Goal: Ask a question: Seek information or help from site administrators or community

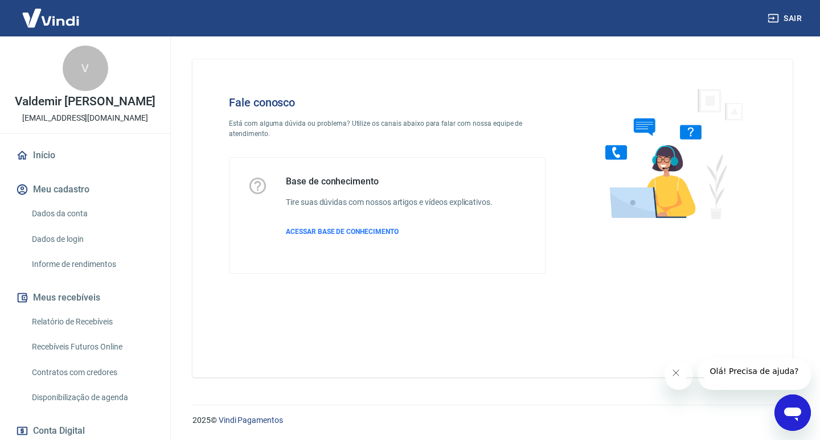
click at [799, 406] on icon "Abrir janela de mensagens" at bounding box center [792, 413] width 20 height 20
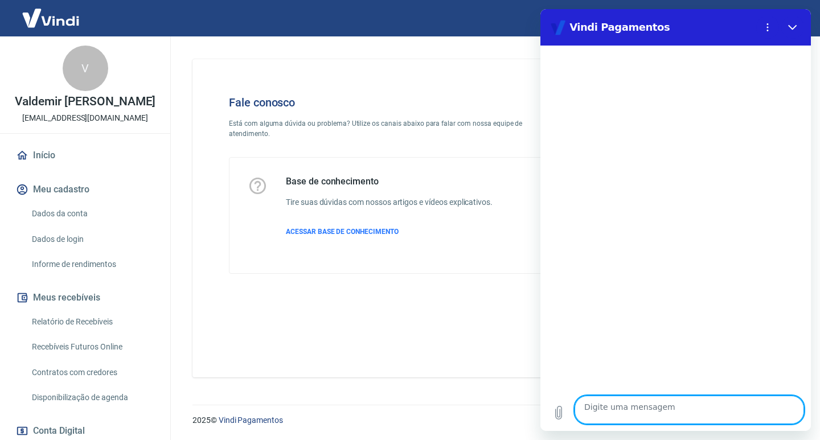
type textarea "O"
type textarea "x"
type textarea "Ol"
type textarea "x"
type textarea "Olá"
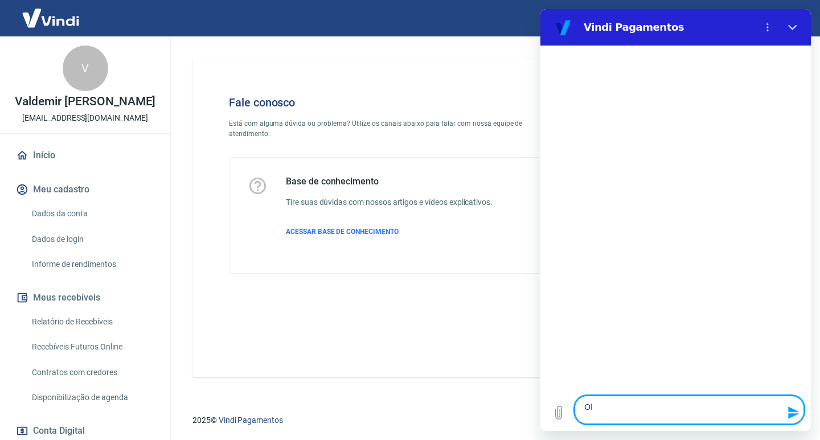
type textarea "x"
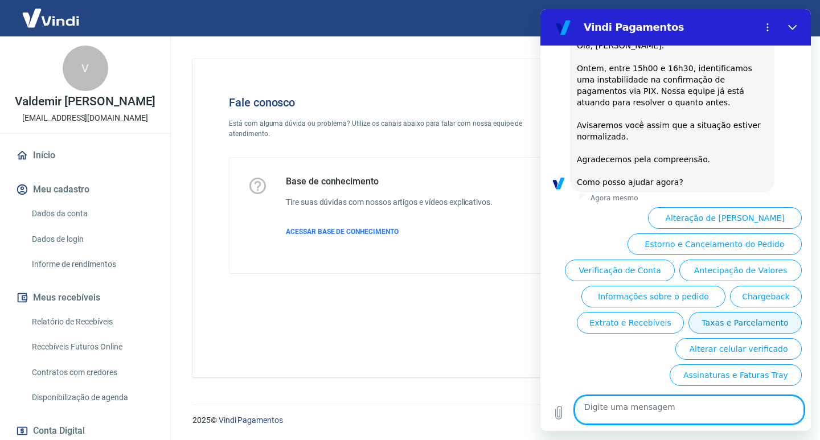
scroll to position [252, 0]
click at [660, 286] on button "Informações sobre o pedido" at bounding box center [653, 297] width 144 height 22
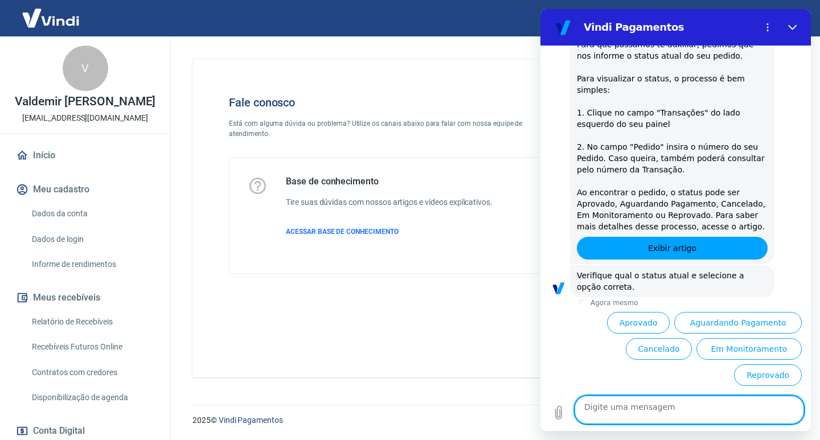
scroll to position [499, 0]
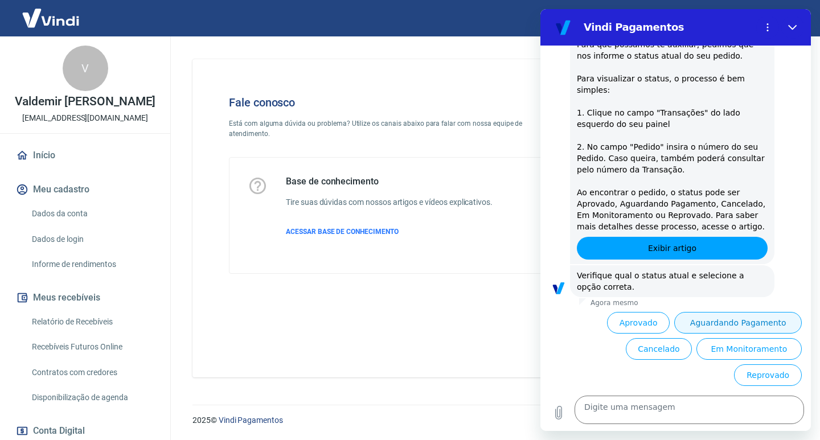
click at [734, 314] on button "Aguardando Pagamento" at bounding box center [738, 323] width 128 height 22
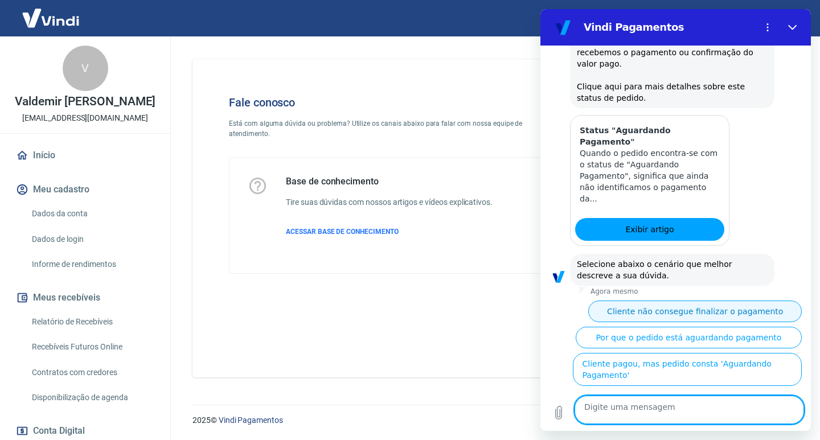
scroll to position [901, 0]
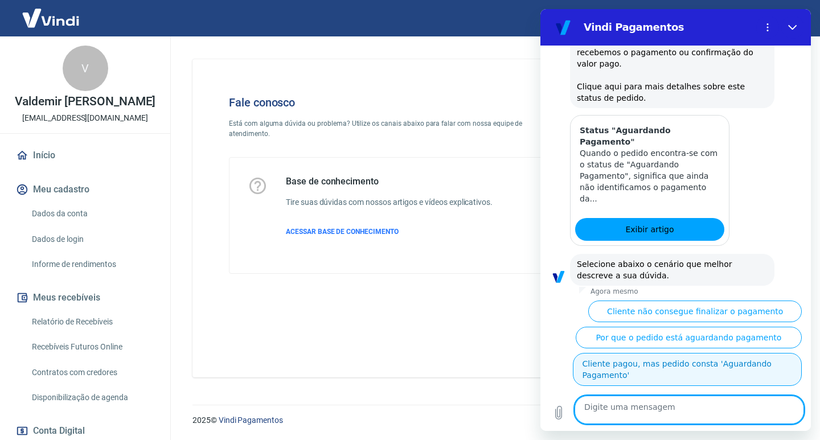
click at [701, 363] on button "Cliente pagou, mas pedido consta 'Aguardando Pagamento'" at bounding box center [687, 369] width 229 height 33
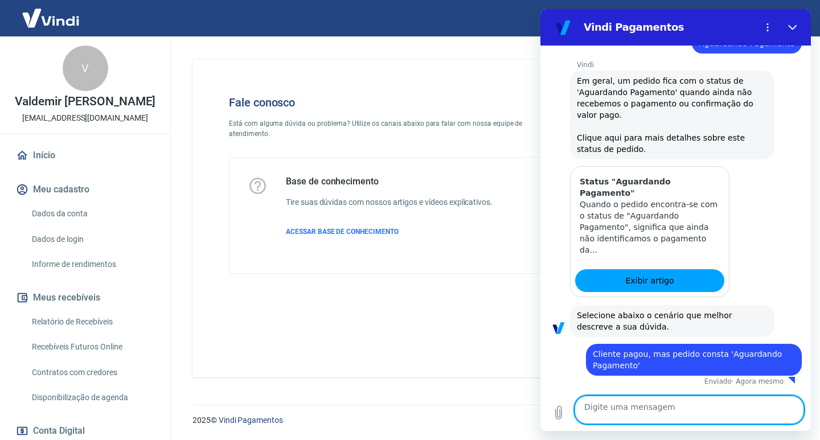
scroll to position [838, 0]
type textarea "x"
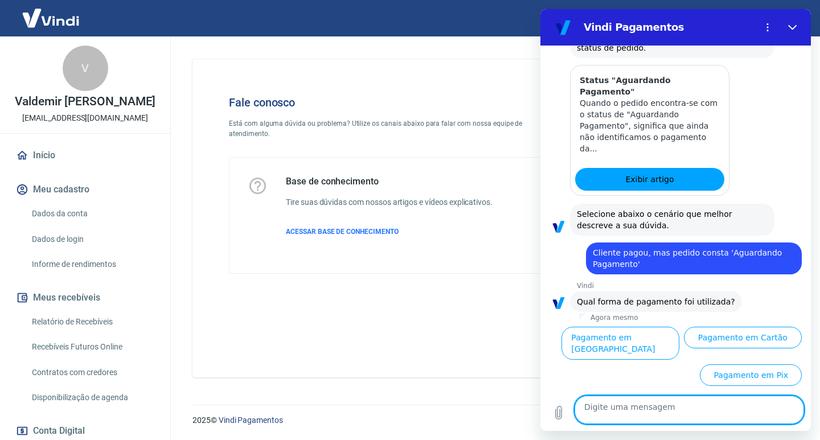
scroll to position [898, 0]
click at [673, 405] on textarea at bounding box center [688, 410] width 229 height 28
type textarea "P"
type textarea "x"
type textarea "PI"
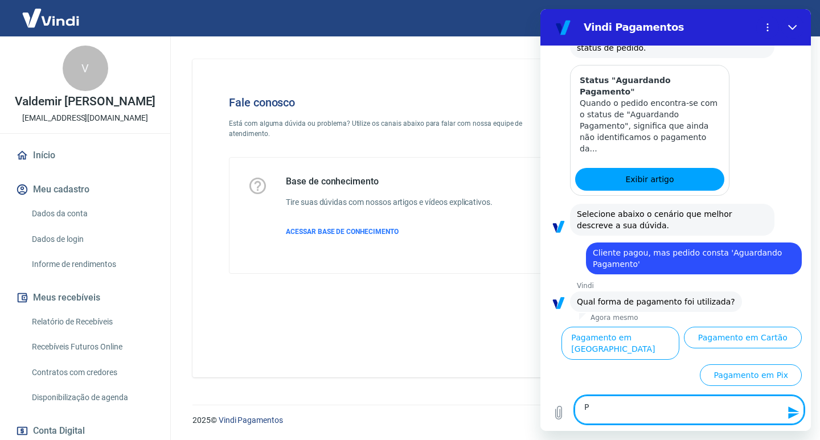
type textarea "x"
type textarea "PIX"
type textarea "x"
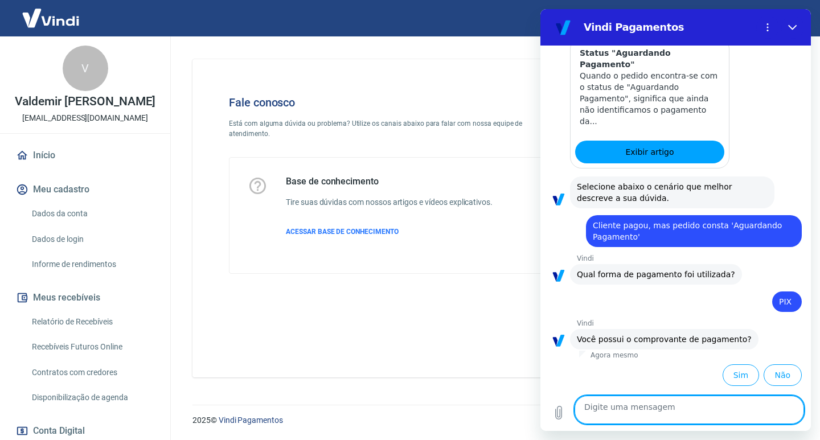
scroll to position [1027, 0]
click at [722, 370] on button "Sim" at bounding box center [740, 375] width 36 height 22
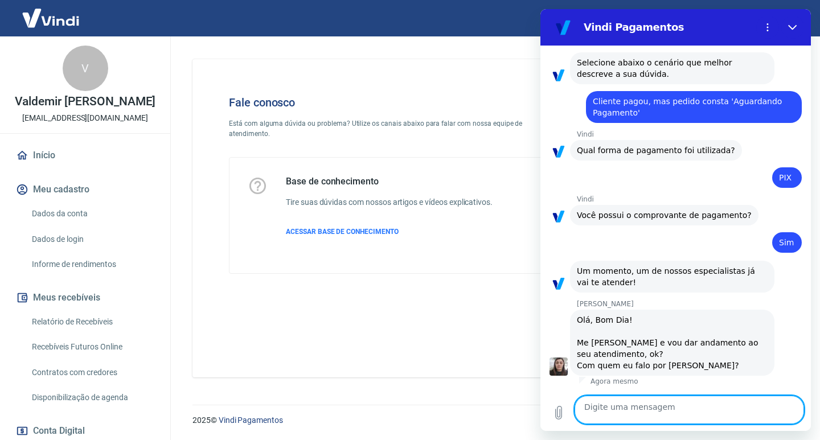
scroll to position [1197, 0]
type textarea "x"
type textarea "O"
type textarea "x"
type textarea "Ol"
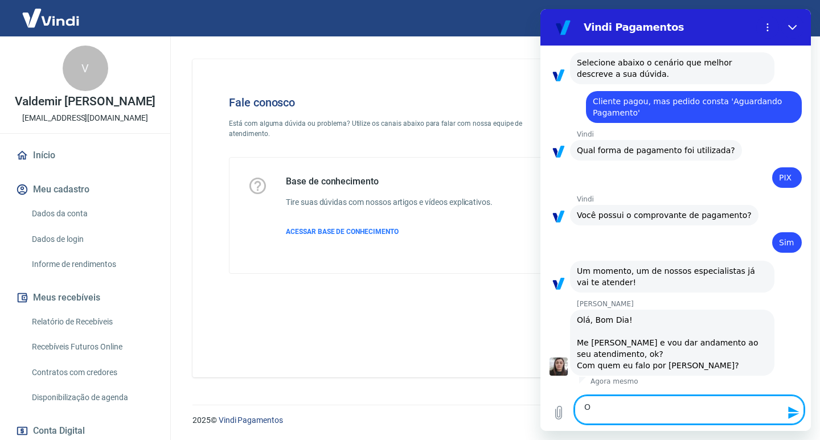
type textarea "x"
type textarea "Olã"
type textarea "x"
type textarea "Olã,"
type textarea "x"
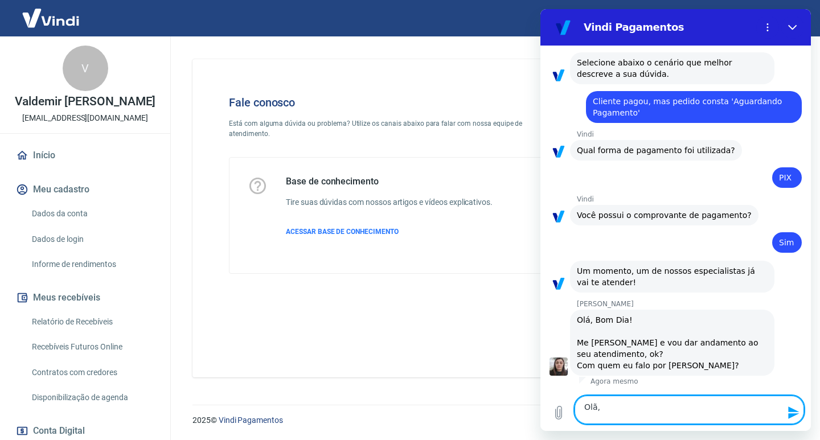
type textarea "Olã,"
type textarea "x"
type textarea "Olã, S"
type textarea "x"
type textarea "Olã, Si"
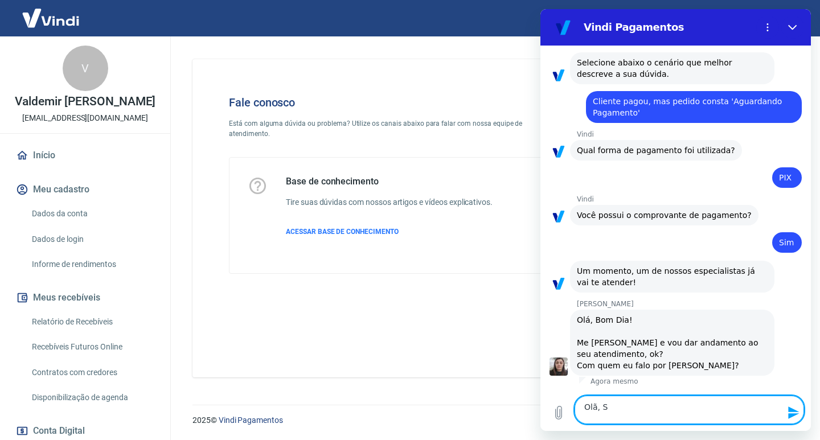
type textarea "x"
type textarea "Olã, Sil"
type textarea "x"
type textarea "Olã, Silv"
type textarea "x"
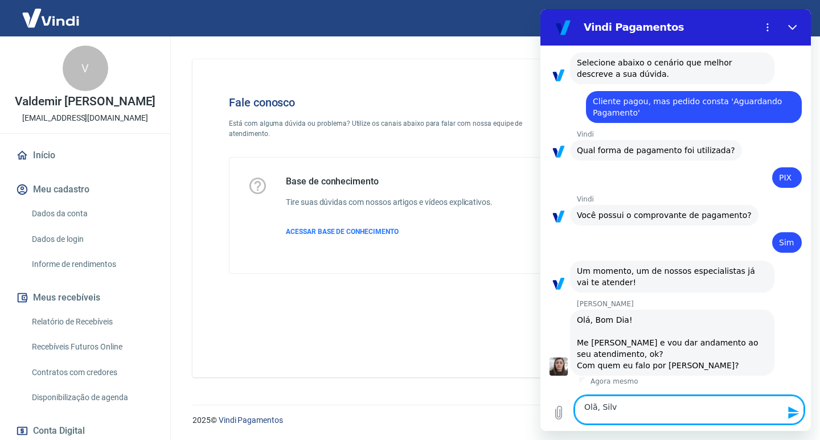
type textarea "[PERSON_NAME]"
type textarea "x"
type textarea "[PERSON_NAME]"
type textarea "x"
type textarea "[PERSON_NAME]"
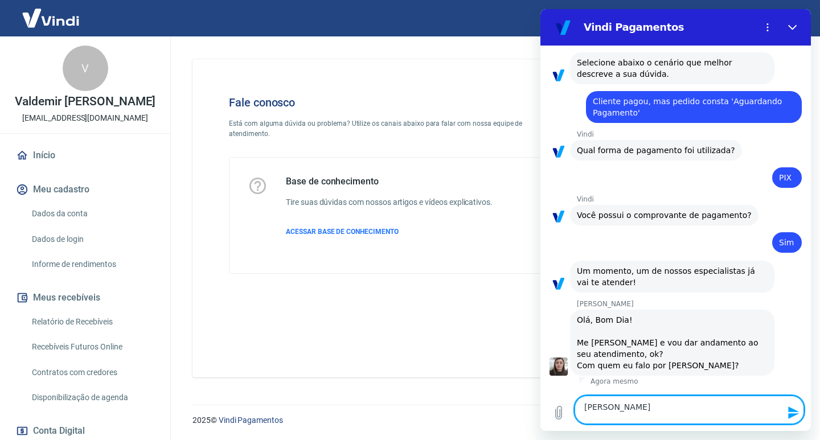
type textarea "x"
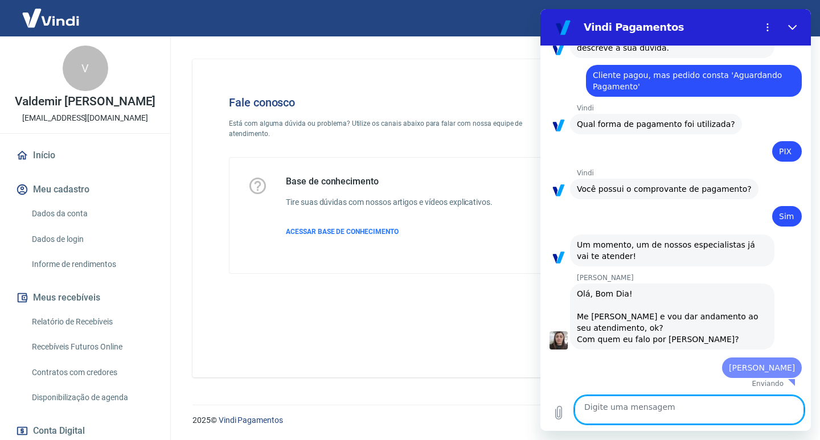
type textarea "x"
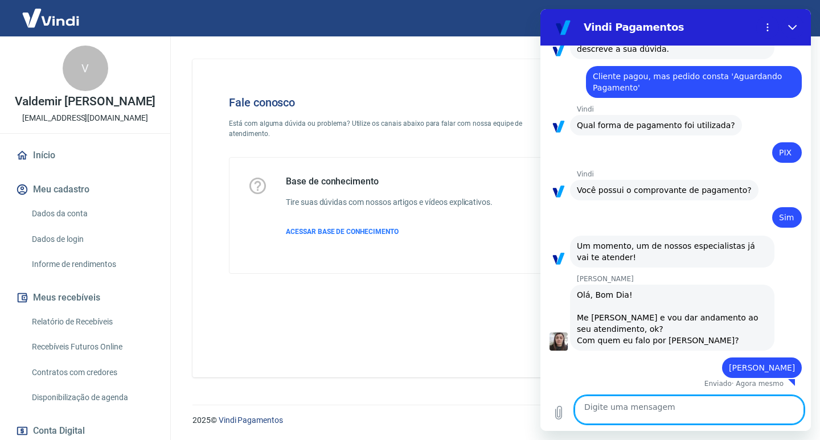
scroll to position [1231, 0]
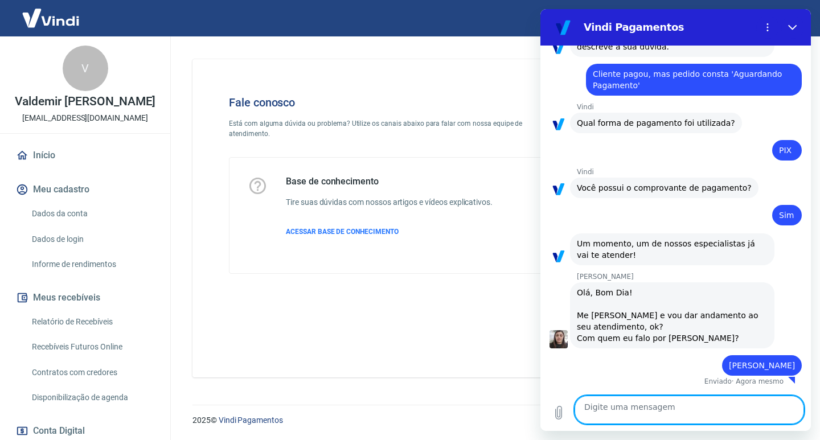
type textarea "S"
type textarea "x"
type textarea "So"
type textarea "x"
type textarea "Sou"
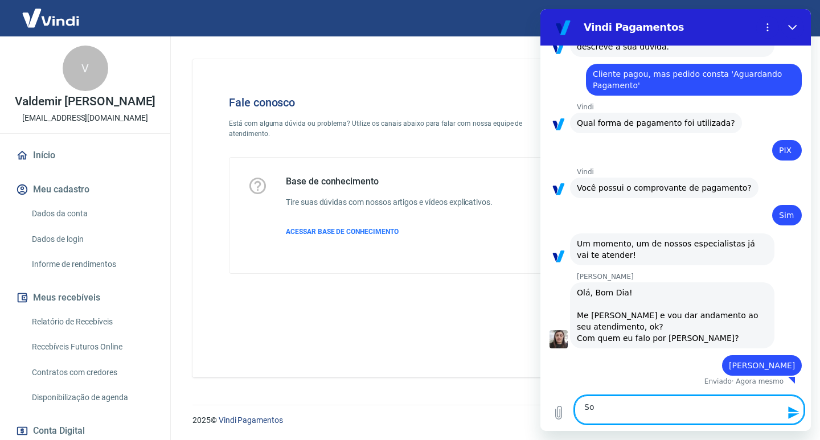
type textarea "x"
type textarea "Sou"
type textarea "x"
type textarea "Sou J"
type textarea "x"
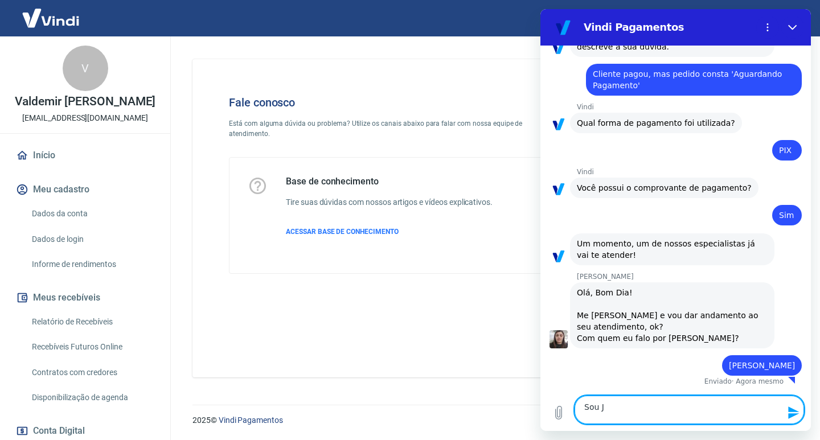
type textarea "Sou Jo"
type textarea "x"
type textarea "[PERSON_NAME]"
type textarea "x"
type textarea "[PERSON_NAME]"
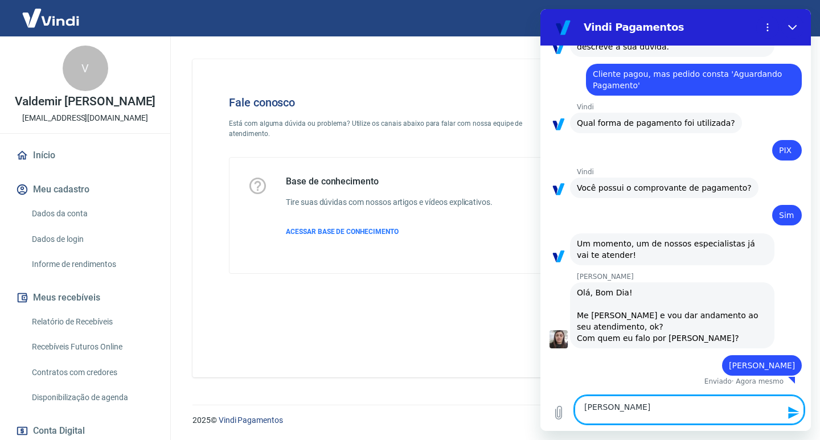
type textarea "x"
type textarea "[PERSON_NAME]"
type textarea "x"
type textarea "[PERSON_NAME]"
type textarea "x"
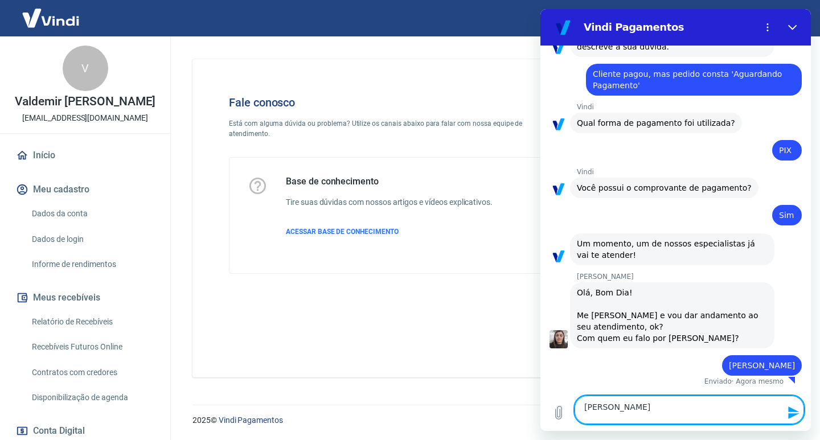
type textarea "Sou Jonatas"
type textarea "x"
type textarea "[PERSON_NAME],"
type textarea "x"
type textarea "[PERSON_NAME],"
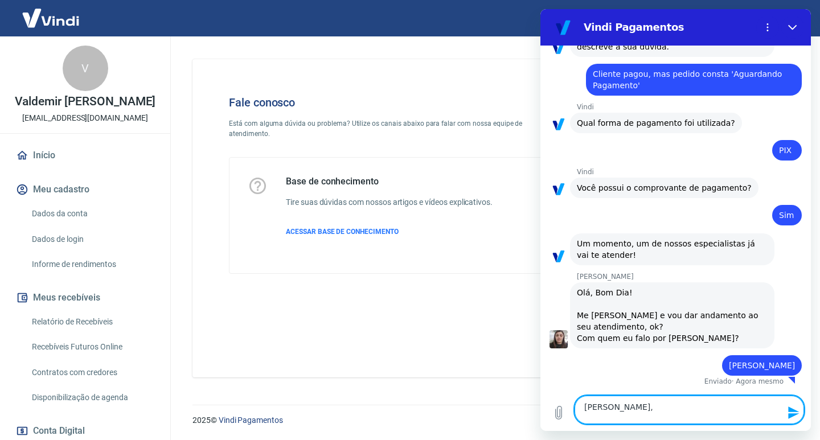
type textarea "x"
type textarea "[PERSON_NAME], r"
type textarea "x"
type textarea "[PERSON_NAME], re"
type textarea "x"
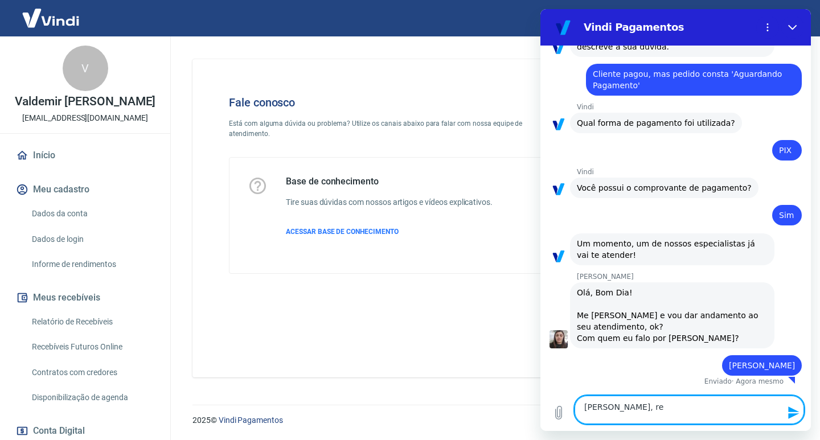
type textarea "[PERSON_NAME], res"
type textarea "x"
type textarea "[PERSON_NAME], resp"
type textarea "x"
type textarea "[PERSON_NAME], respo"
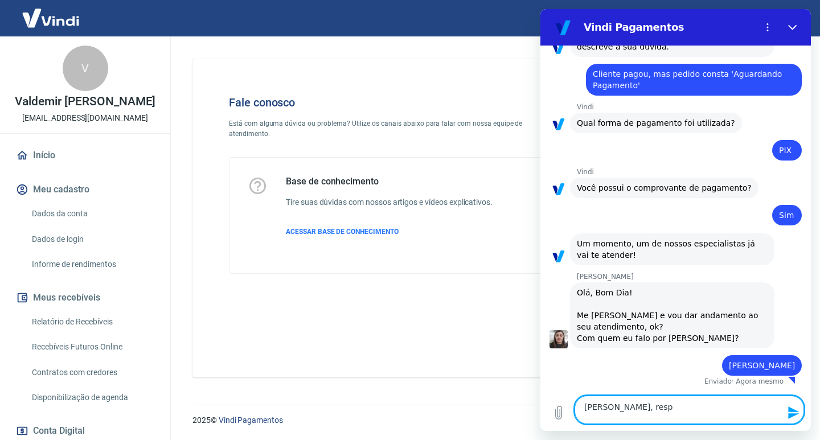
type textarea "x"
type textarea "[PERSON_NAME], respon"
type textarea "x"
type textarea "[PERSON_NAME], respons"
type textarea "x"
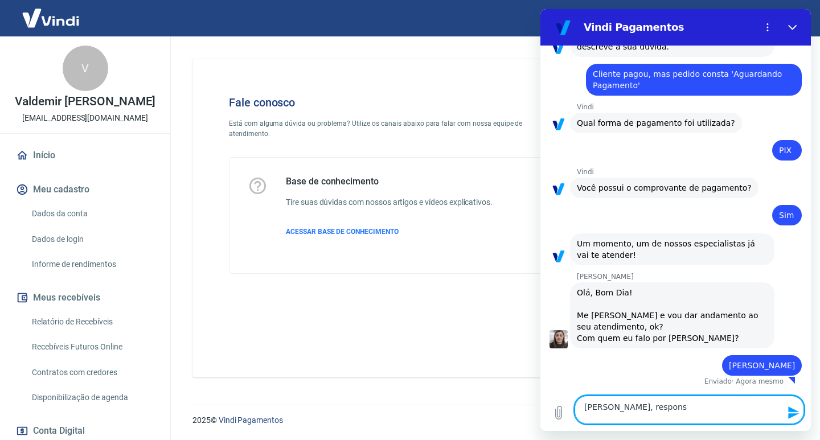
type textarea "[PERSON_NAME], responsá"
type textarea "x"
type textarea "[PERSON_NAME], responsáv"
type textarea "x"
type textarea "[PERSON_NAME], responsáve"
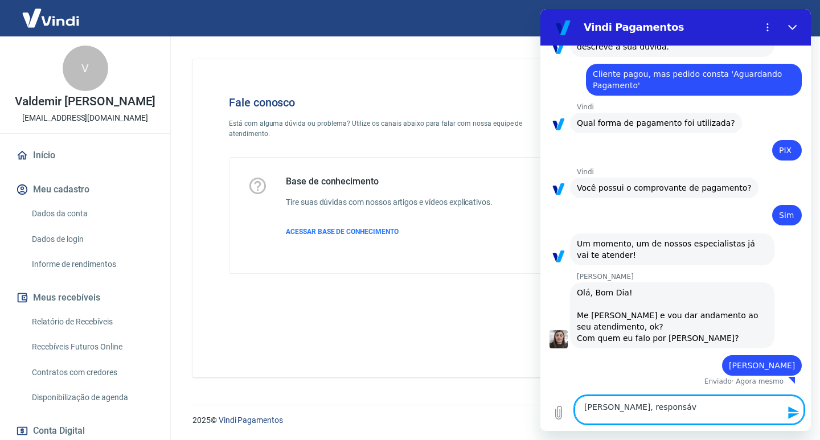
type textarea "x"
type textarea "[PERSON_NAME], responsável"
type textarea "x"
type textarea "[PERSON_NAME], responsável"
type textarea "x"
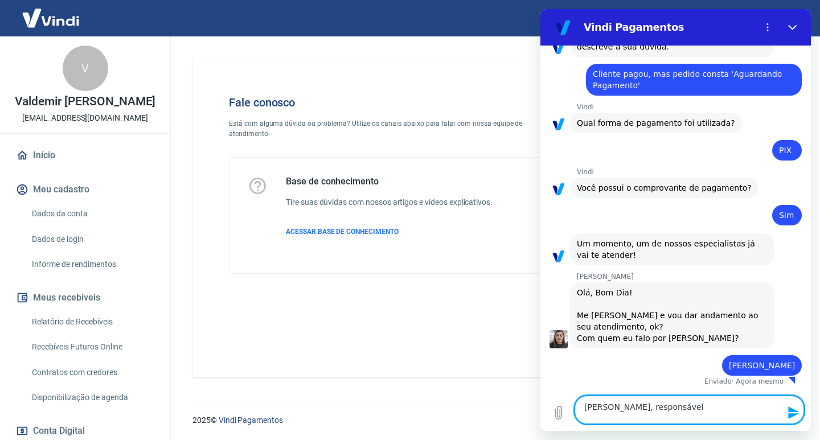
type textarea "[PERSON_NAME], responsável p"
type textarea "x"
type textarea "[PERSON_NAME], responsável pe"
type textarea "x"
type textarea "[PERSON_NAME], responsável pel"
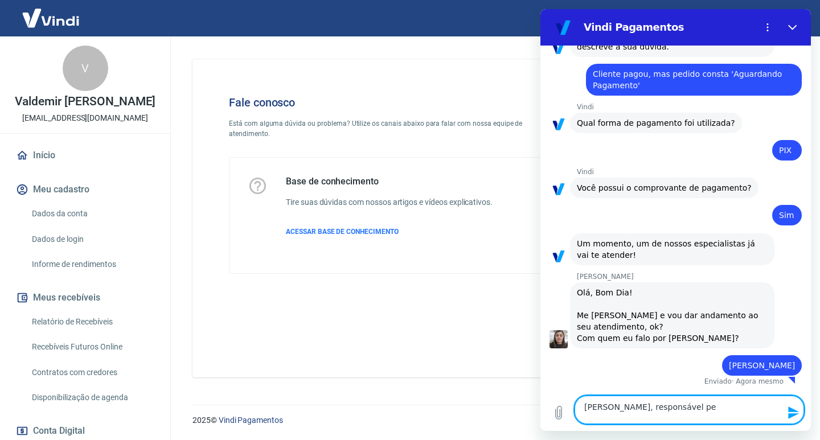
type textarea "x"
type textarea "[PERSON_NAME], responsável pelo"
type textarea "x"
type textarea "[PERSON_NAME], responsável pelo"
type textarea "x"
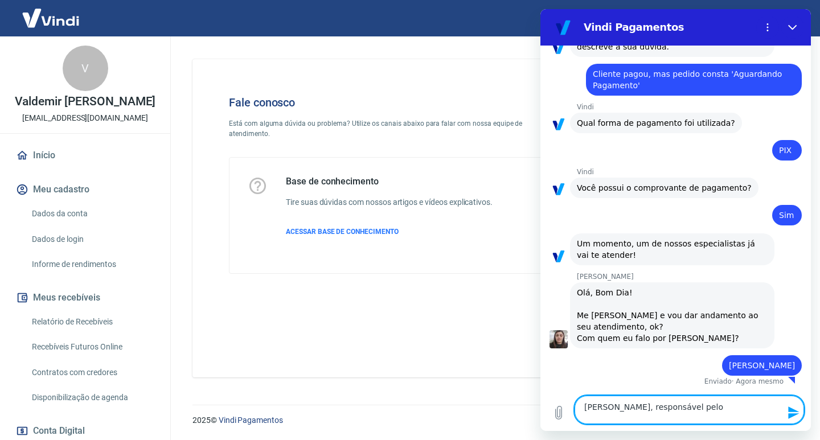
type textarea "[PERSON_NAME], responsável pelo e"
type textarea "x"
type textarea "[PERSON_NAME], responsável pelo"
type textarea "x"
type textarea "[PERSON_NAME], responsável pelo"
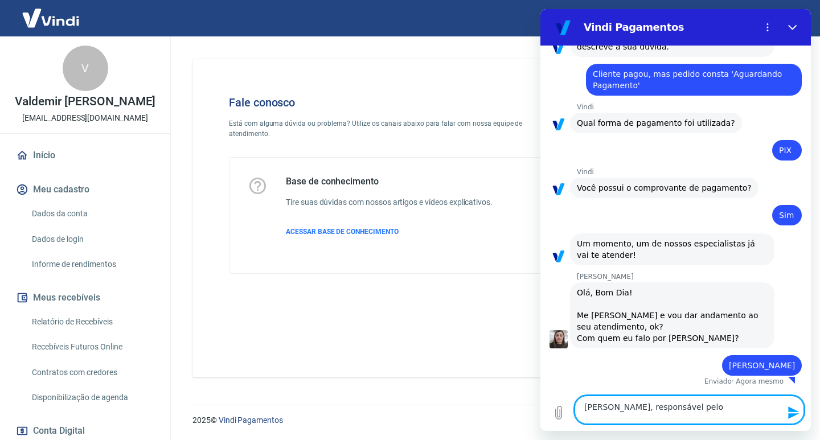
type textarea "x"
type textarea "[PERSON_NAME], responsável pel"
type textarea "x"
type textarea "[PERSON_NAME], responsável pela"
type textarea "x"
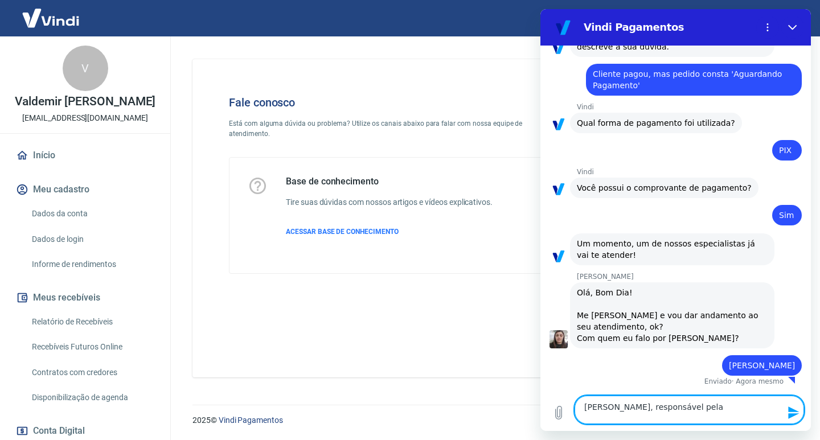
type textarea "[PERSON_NAME], responsável pela"
type textarea "x"
type textarea "[PERSON_NAME], responsável pela"
type textarea "x"
type textarea "[PERSON_NAME], responsável pel"
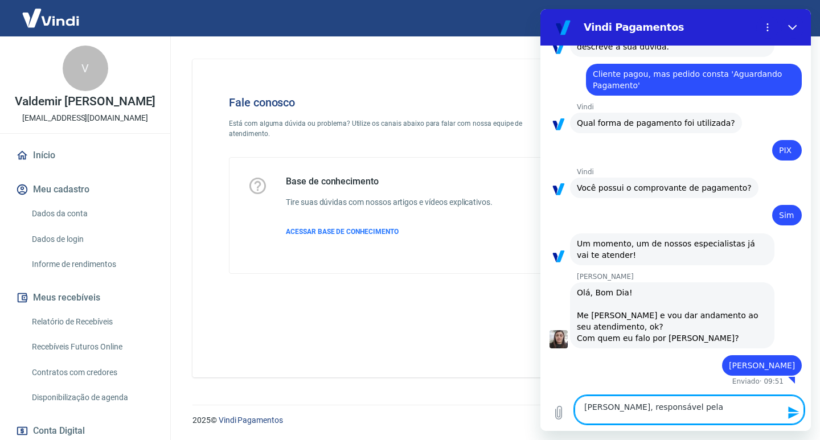
type textarea "x"
type textarea "[PERSON_NAME], responsável pe"
type textarea "x"
type textarea "[PERSON_NAME], responsável p"
type textarea "x"
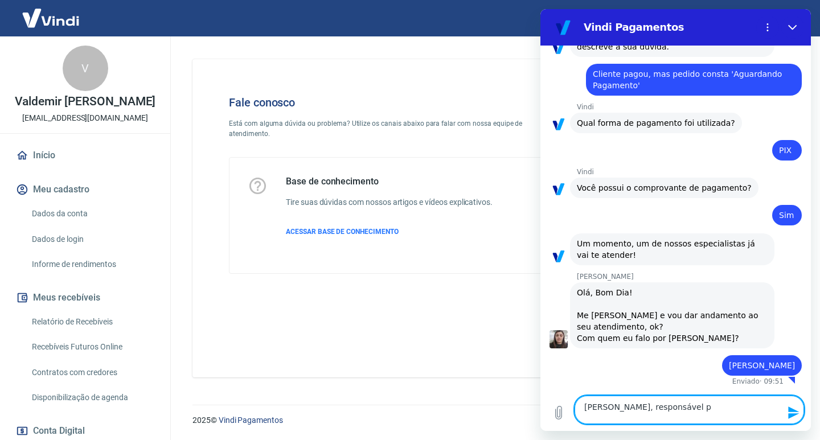
type textarea "[PERSON_NAME], responsável po"
type textarea "x"
type textarea "[PERSON_NAME], responsável por"
type textarea "x"
type textarea "[PERSON_NAME], responsável por"
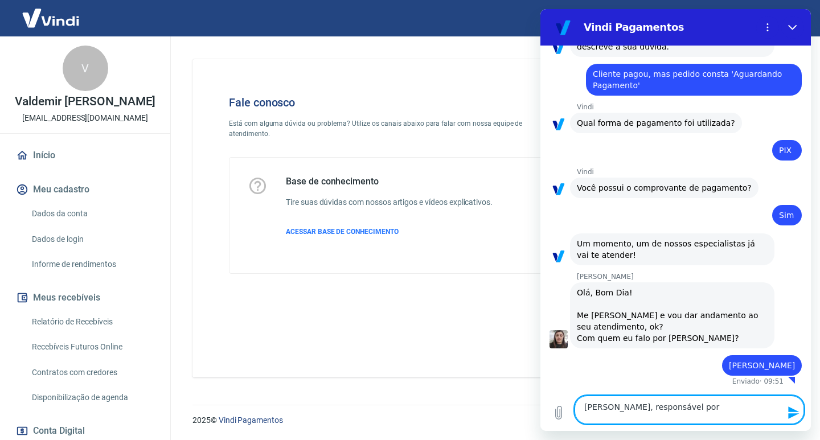
type textarea "x"
type textarea "[PERSON_NAME], responsável por c"
type textarea "x"
type textarea "[PERSON_NAME], responsável por cu"
type textarea "x"
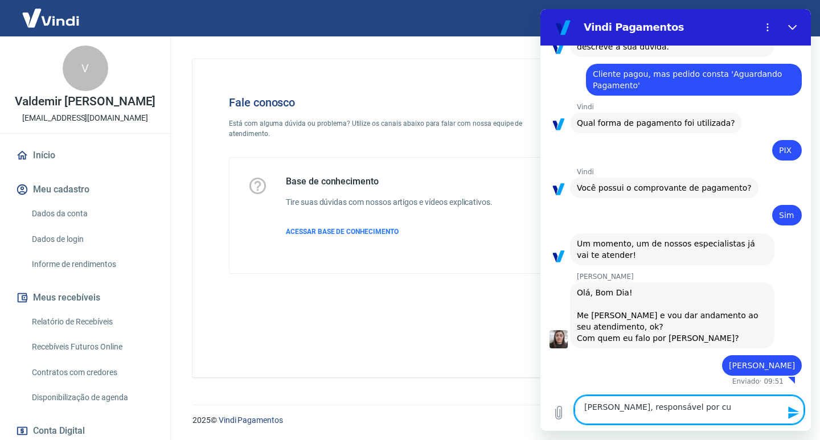
type textarea "[PERSON_NAME], responsável por cui"
type textarea "x"
type textarea "[PERSON_NAME], responsável por cuid"
type textarea "x"
type textarea "[PERSON_NAME], responsável por cuida"
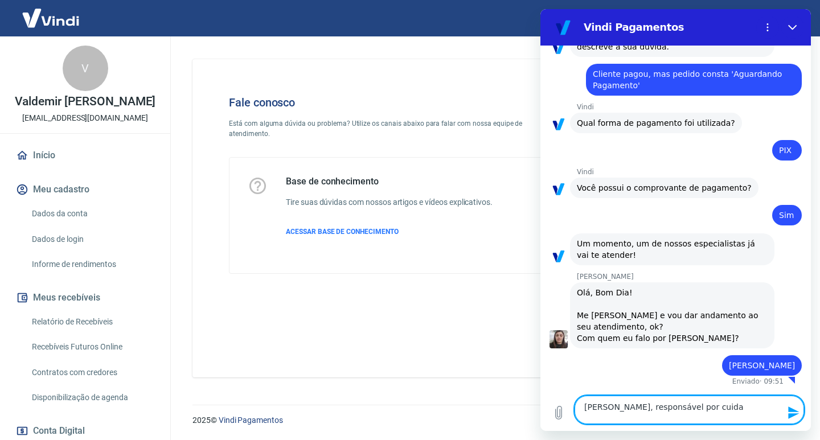
type textarea "x"
type textarea "[PERSON_NAME], responsável por cuidad"
type textarea "x"
type textarea "[PERSON_NAME], responsável por cuida"
type textarea "x"
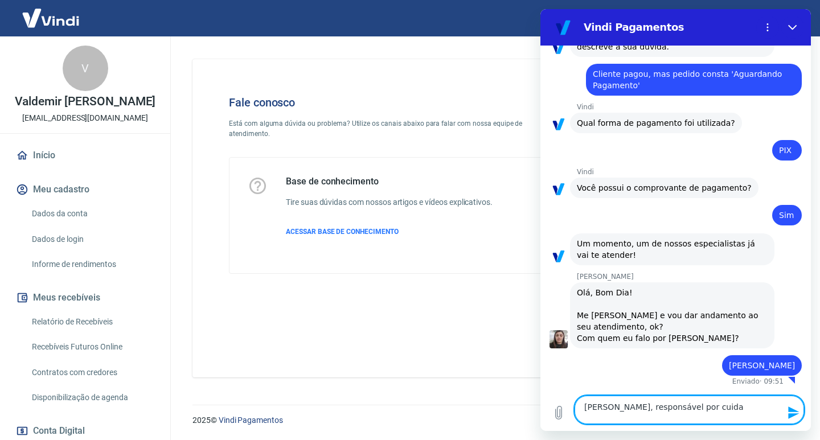
type textarea "[PERSON_NAME], responsável por cuidar"
type textarea "x"
type textarea "[PERSON_NAME], responsável por cuidar"
type textarea "x"
type textarea "[PERSON_NAME], responsável por cuidar d"
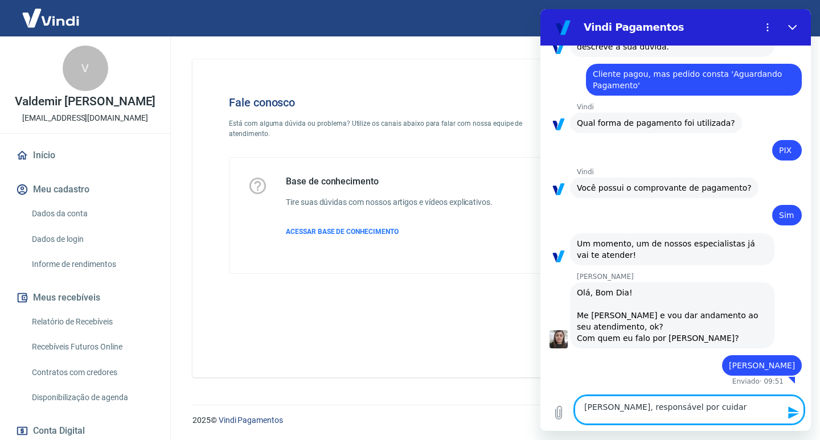
type textarea "x"
type textarea "[PERSON_NAME], responsável por cuidar da"
type textarea "x"
type textarea "[PERSON_NAME], responsável por cuidar da"
type textarea "x"
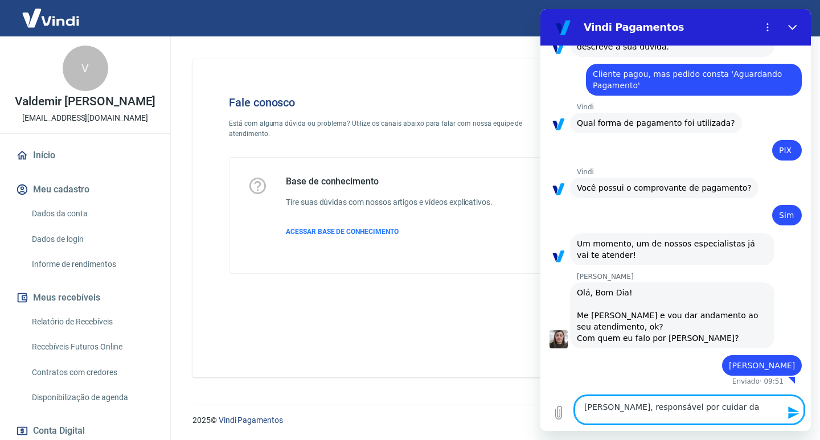
type textarea "[PERSON_NAME], responsável por cuidar da l"
type textarea "x"
type textarea "[PERSON_NAME], responsável por cuidar da lo"
type textarea "x"
type textarea "[PERSON_NAME], responsável por cuidar da loj"
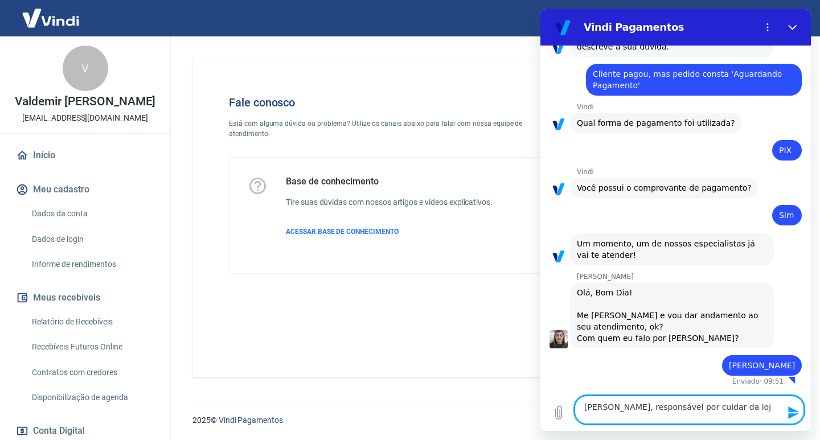
type textarea "x"
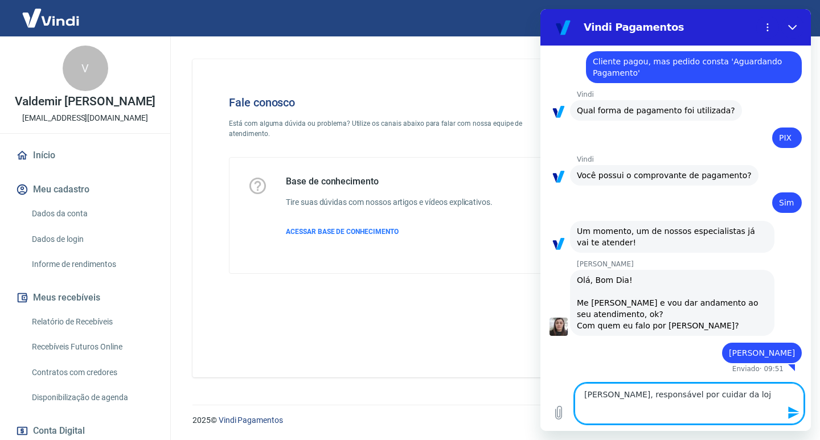
type textarea "[PERSON_NAME], responsável por cuidar da loja"
type textarea "x"
type textarea "[PERSON_NAME], responsável por cuidar da loja"
type textarea "x"
type textarea "[PERSON_NAME], responsável por cuidar da loja v"
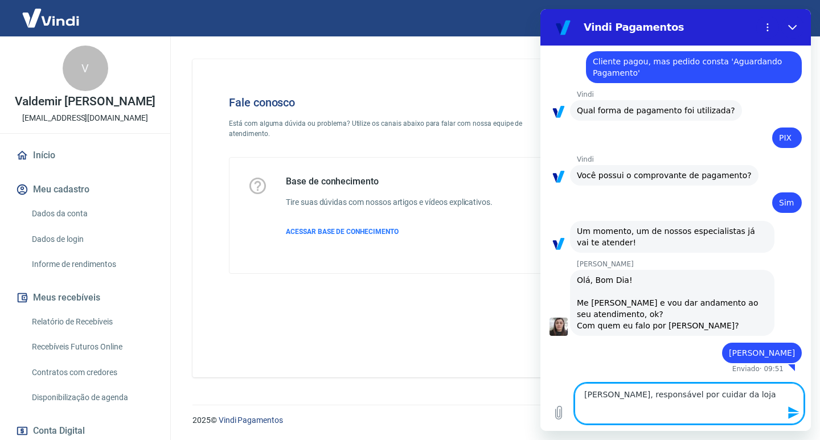
type textarea "x"
type textarea "[PERSON_NAME], responsável por cuidar da loja vi"
type textarea "x"
type textarea "[PERSON_NAME], responsável por cuidar da loja vir"
type textarea "x"
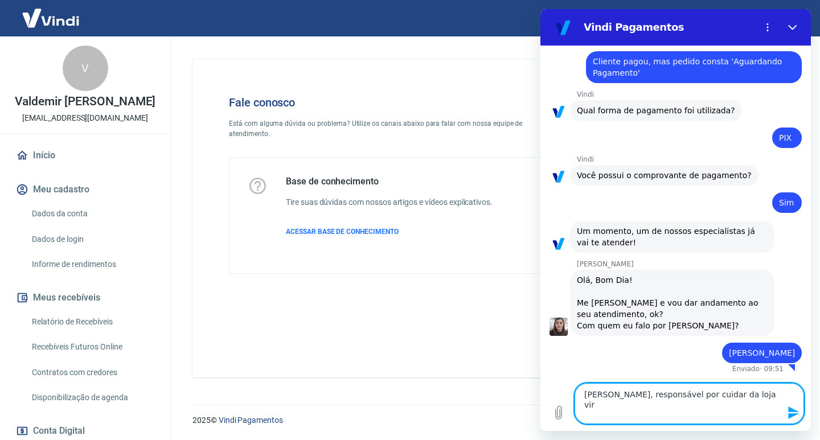
type textarea "[PERSON_NAME], responsável por cuidar da loja virt"
type textarea "x"
type textarea "[PERSON_NAME], responsável por cuidar da loja virtu"
type textarea "x"
type textarea "[PERSON_NAME], responsável por cuidar da loja virtua"
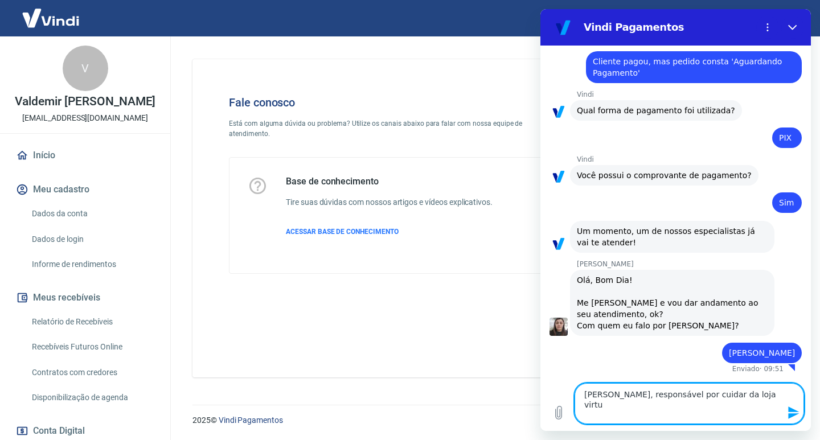
type textarea "x"
type textarea "[PERSON_NAME], responsável por cuidar da loja virtual"
type textarea "x"
type textarea "[PERSON_NAME], responsável por cuidar da loja virtual"
type textarea "x"
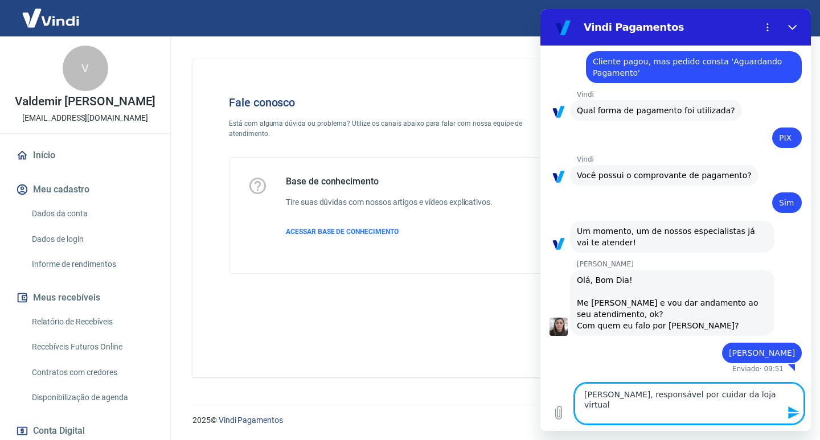
type textarea "[PERSON_NAME], responsável por cuidar da loja virtual d"
type textarea "x"
type textarea "[PERSON_NAME], responsável por cuidar da loja virtual do"
type textarea "x"
type textarea "[PERSON_NAME], responsável por cuidar da loja virtual do"
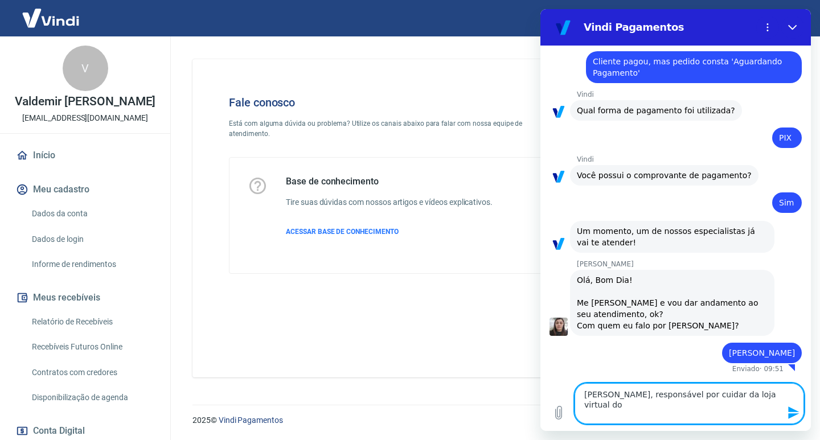
type textarea "x"
type textarea "[PERSON_NAME], responsável por cuidar da loja virtual do"
type textarea "x"
type textarea "[PERSON_NAME], responsável por cuidar da loja virtual d"
type textarea "x"
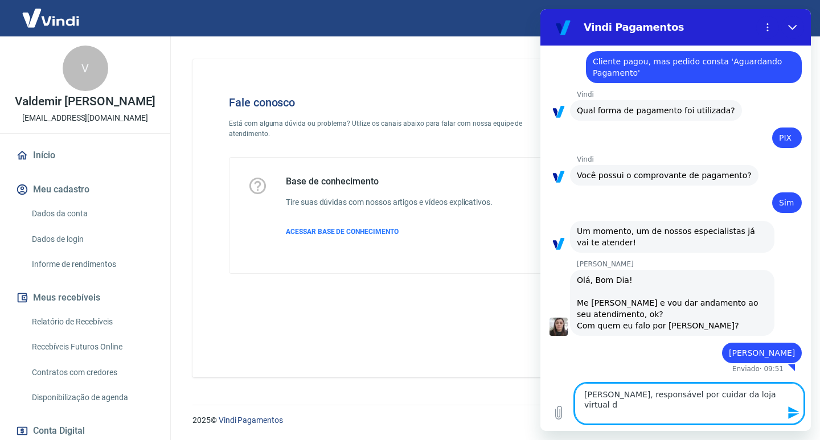
type textarea "[PERSON_NAME], responsável por cuidar da loja virtual"
type textarea "x"
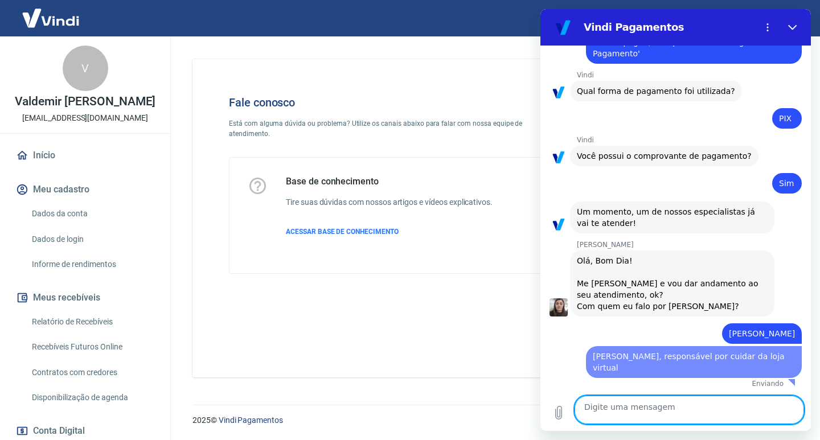
type textarea "x"
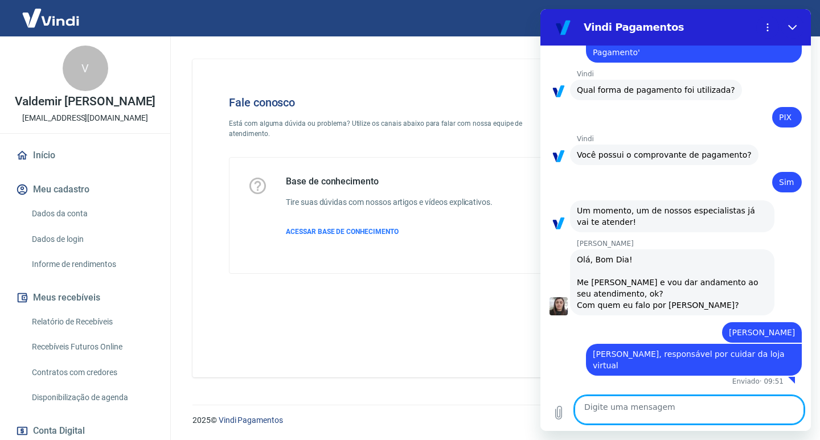
scroll to position [1272, 0]
type textarea "F"
type textarea "x"
type textarea "Fi"
type textarea "x"
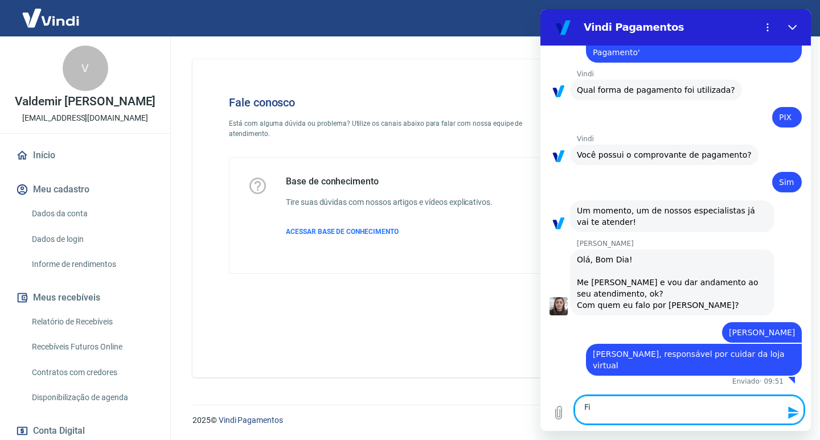
type textarea "Fiz"
type textarea "x"
type textarea "Fize"
type textarea "x"
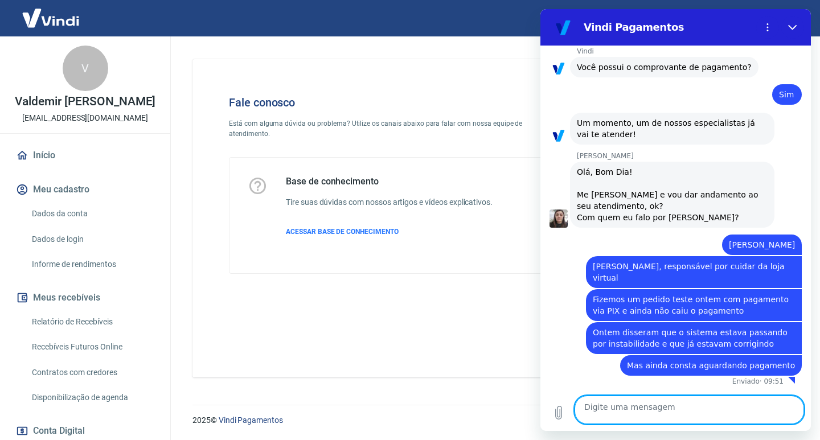
scroll to position [1424, 0]
click at [697, 407] on textarea at bounding box center [688, 410] width 229 height 28
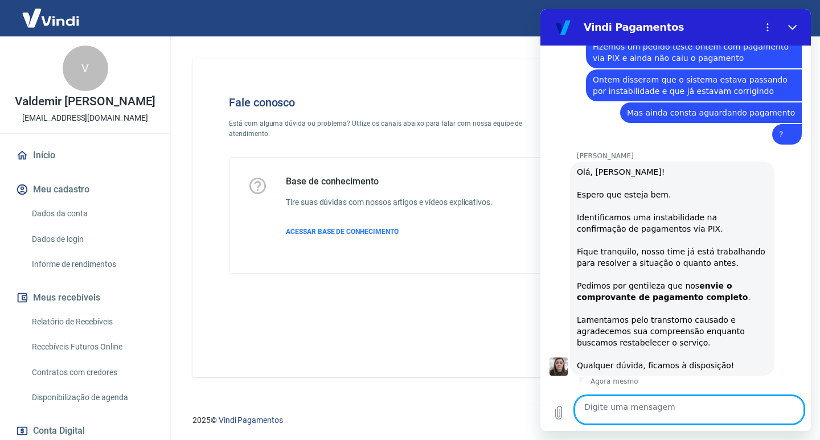
scroll to position [1797, 0]
click at [562, 408] on icon "Carregar arquivo" at bounding box center [559, 413] width 6 height 13
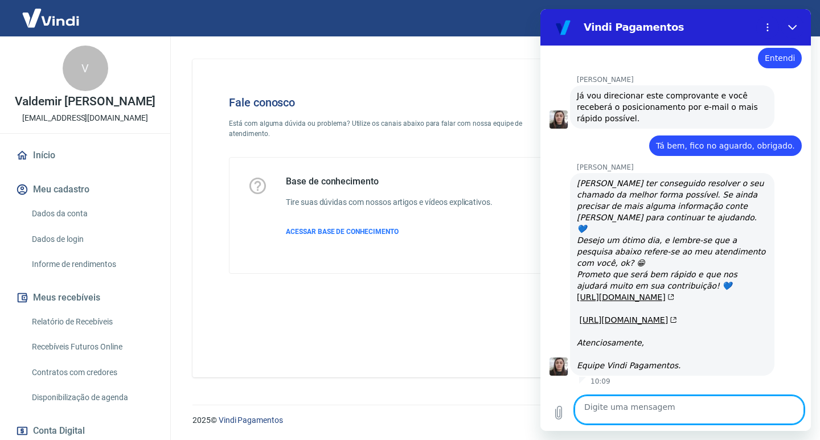
scroll to position [2503, 0]
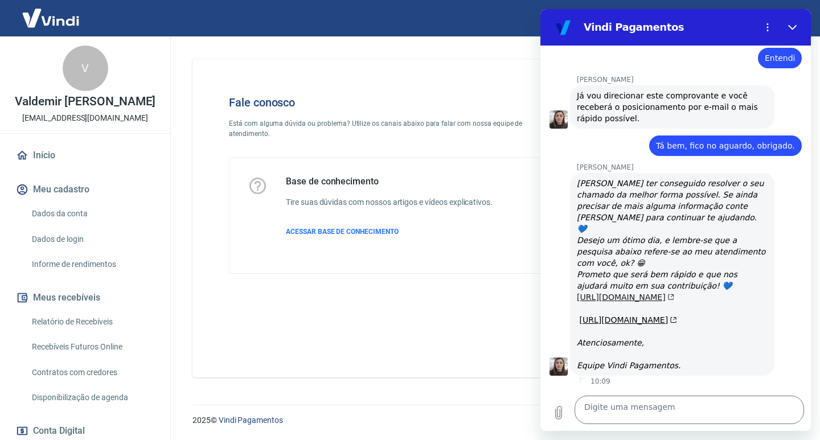
click at [610, 293] on link "[URL][DOMAIN_NAME]" at bounding box center [625, 297] width 97 height 9
click at [629, 409] on textarea at bounding box center [688, 410] width 229 height 28
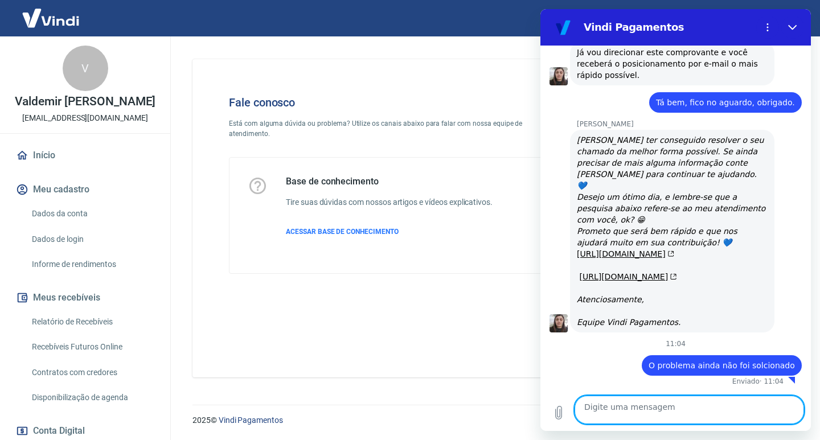
scroll to position [2557, 0]
